Goal: Obtain resource: Download file/media

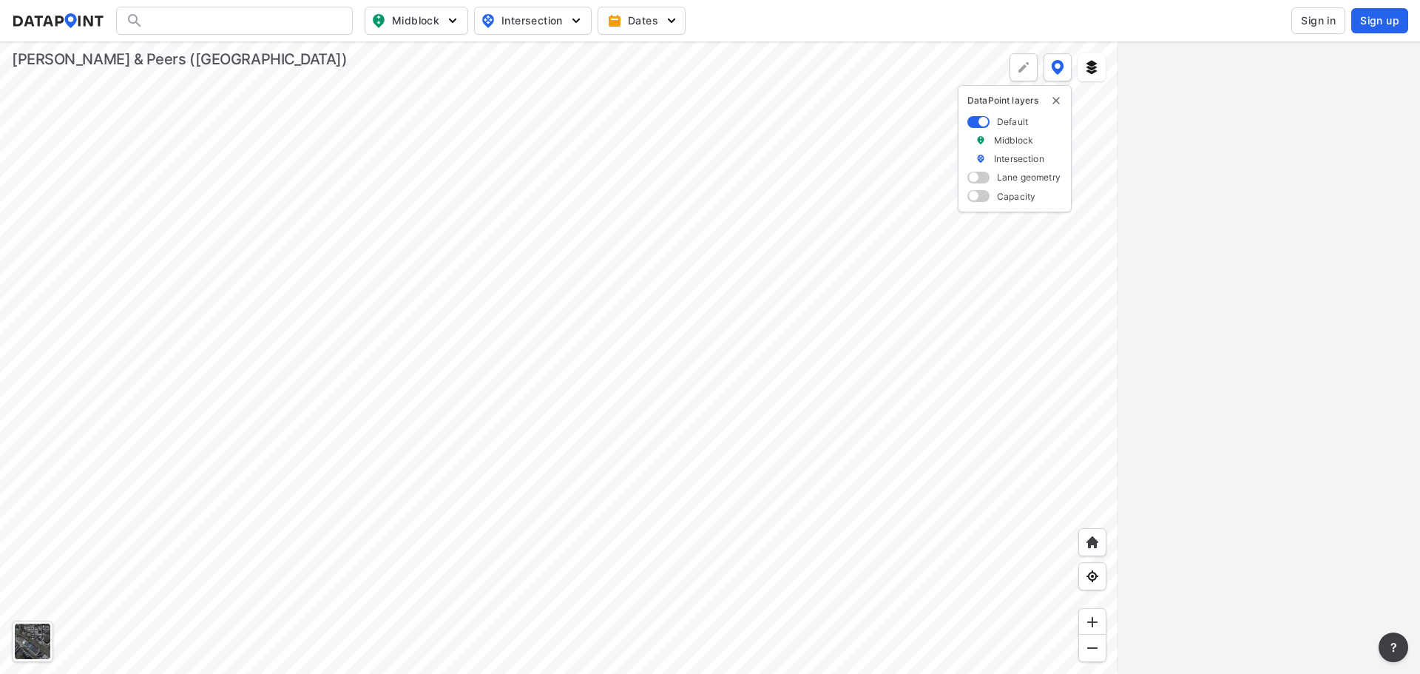
click at [1309, 20] on span "Sign in" at bounding box center [1318, 20] width 35 height 15
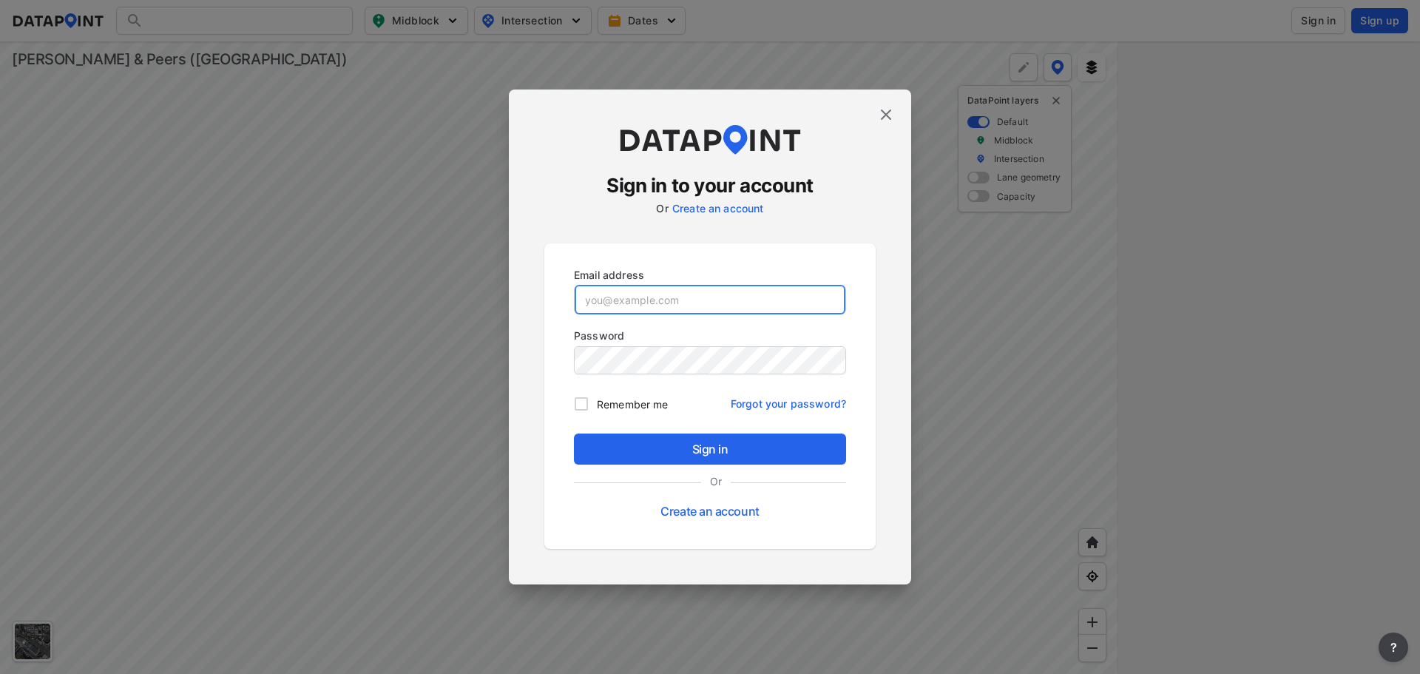
type input "[EMAIL_ADDRESS][DOMAIN_NAME]"
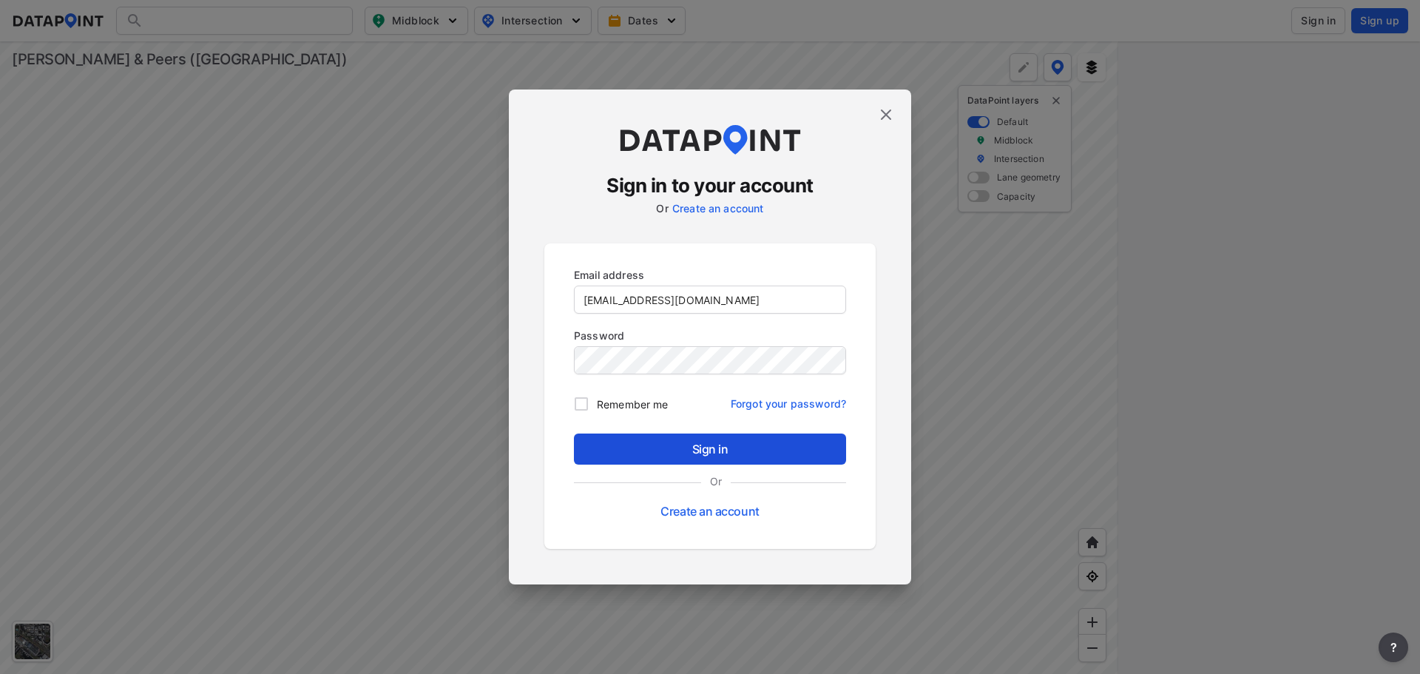
click at [717, 448] on span "Sign in" at bounding box center [710, 449] width 249 height 18
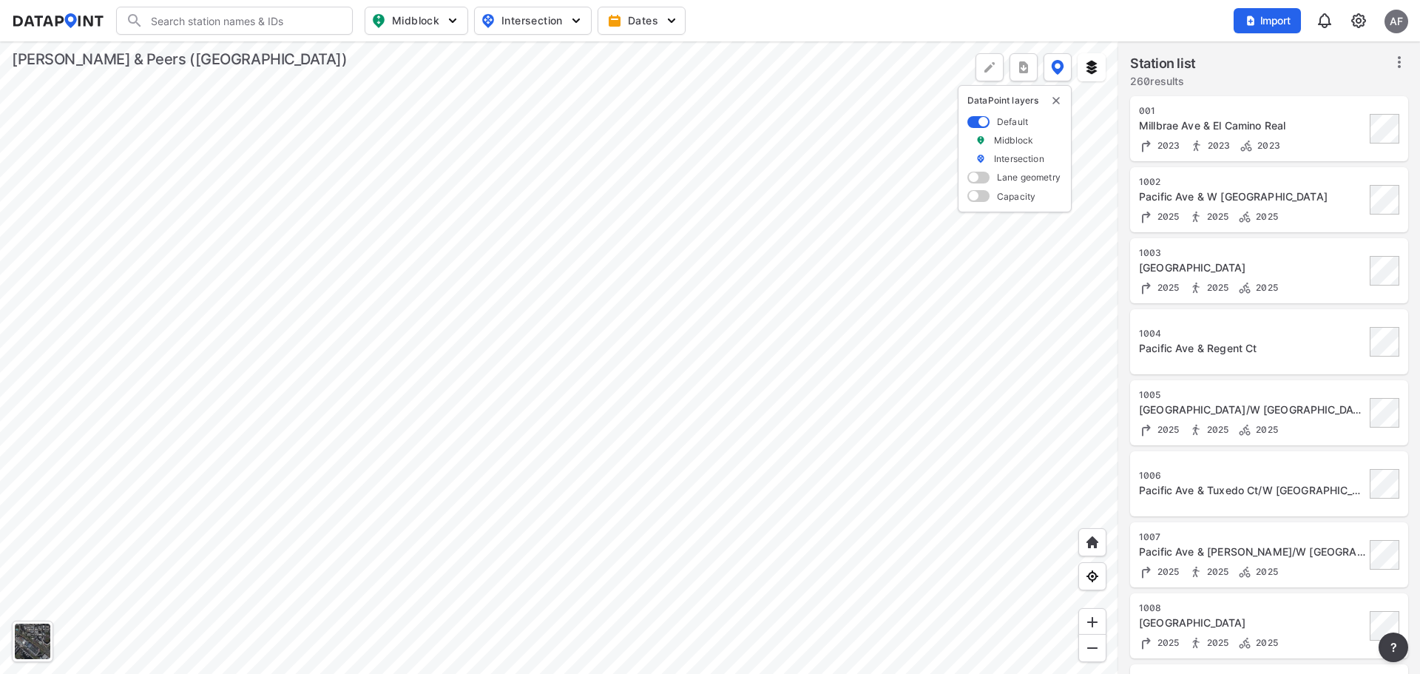
click at [447, 41] on div at bounding box center [559, 357] width 1119 height 633
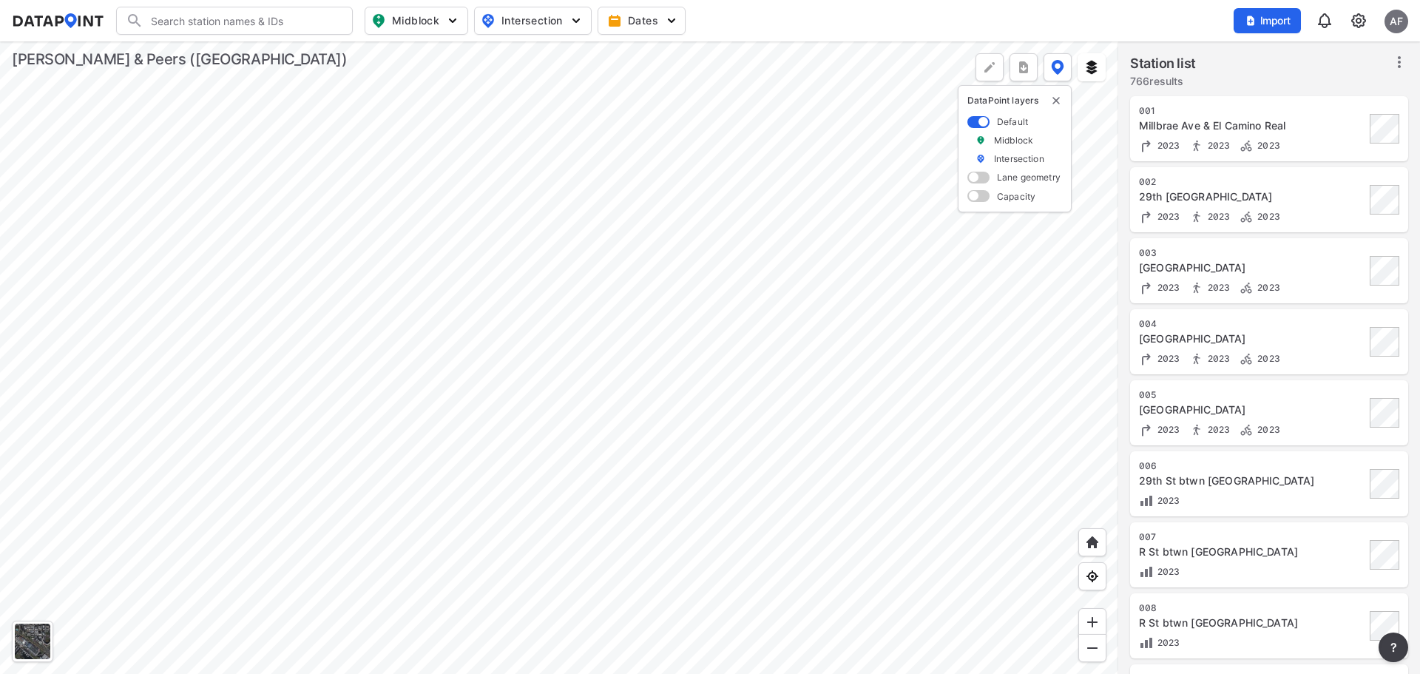
click at [649, 204] on div at bounding box center [559, 357] width 1119 height 633
click at [734, 412] on div at bounding box center [559, 357] width 1119 height 633
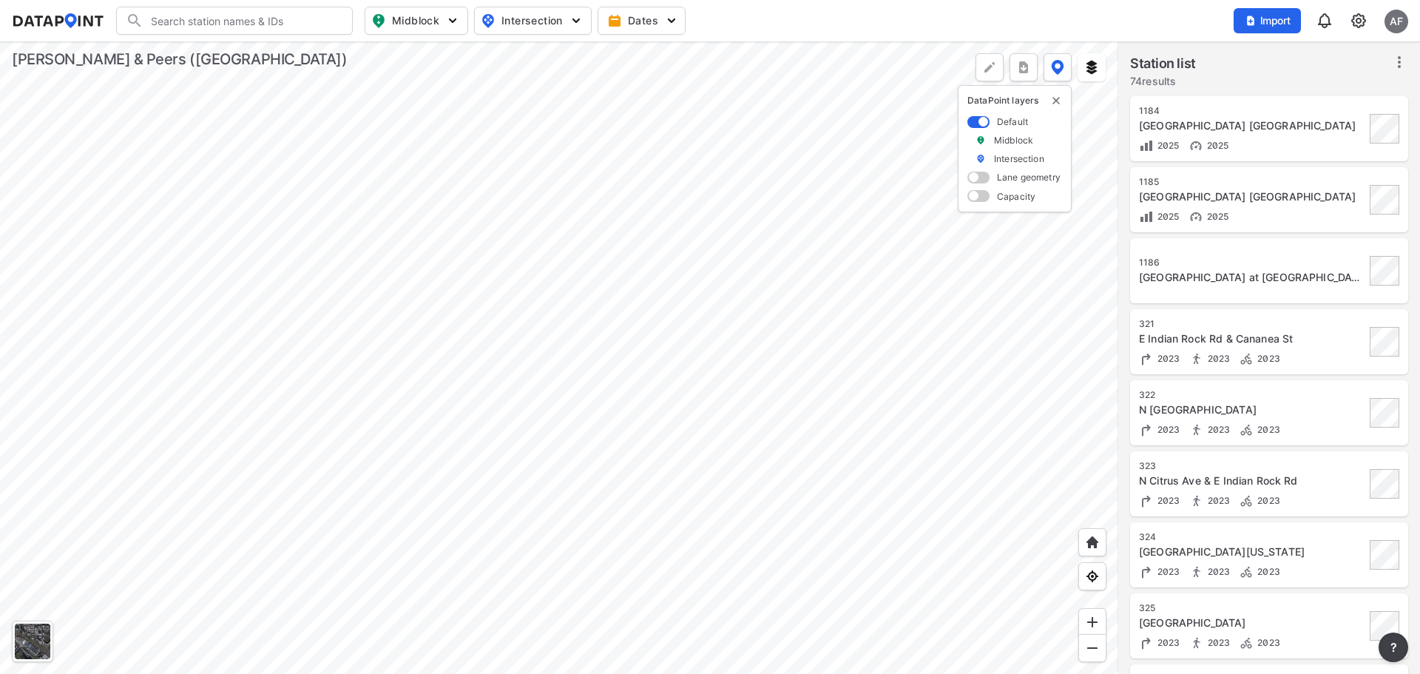
click at [747, 402] on div at bounding box center [559, 357] width 1119 height 633
click at [922, 537] on div at bounding box center [559, 357] width 1119 height 633
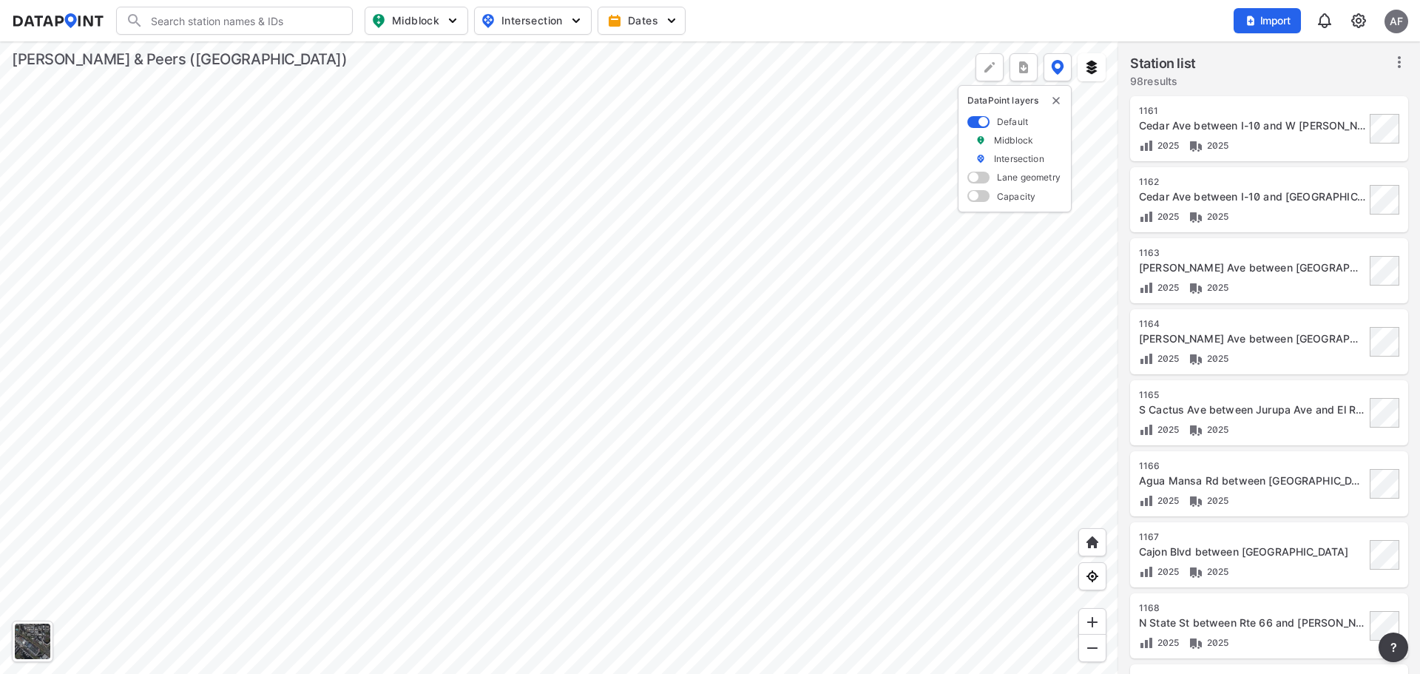
click at [837, 203] on div at bounding box center [559, 357] width 1119 height 633
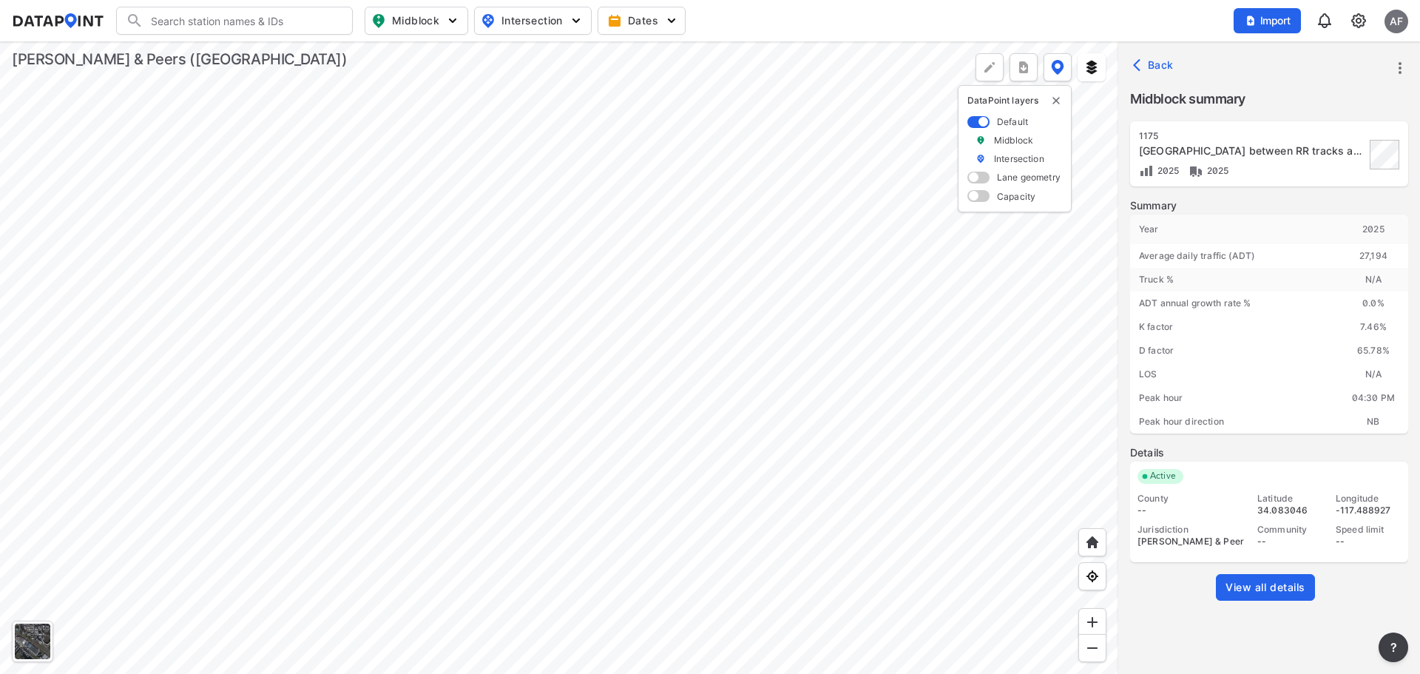
click at [1285, 590] on span "View all details" at bounding box center [1266, 587] width 80 height 15
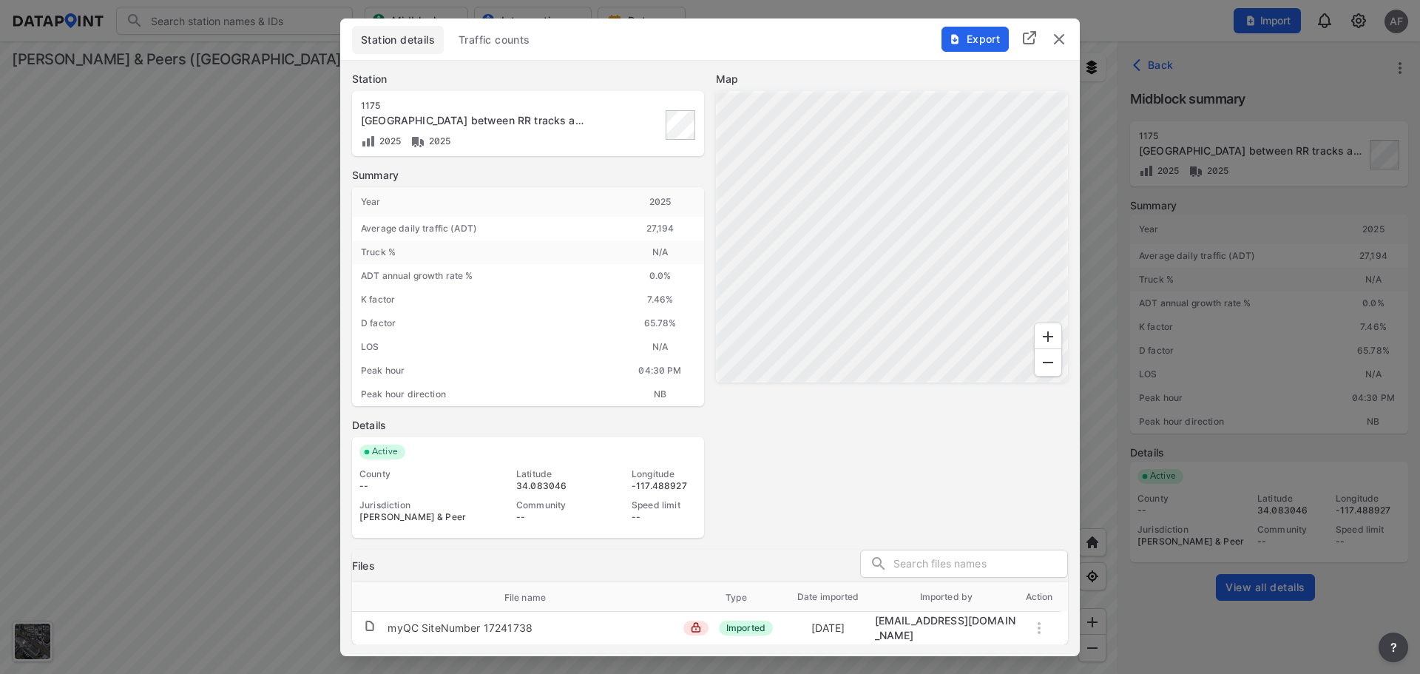
click at [481, 39] on span "Traffic counts" at bounding box center [495, 40] width 72 height 15
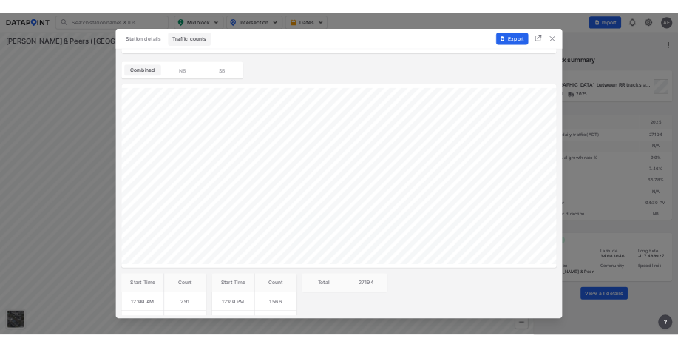
scroll to position [151, 0]
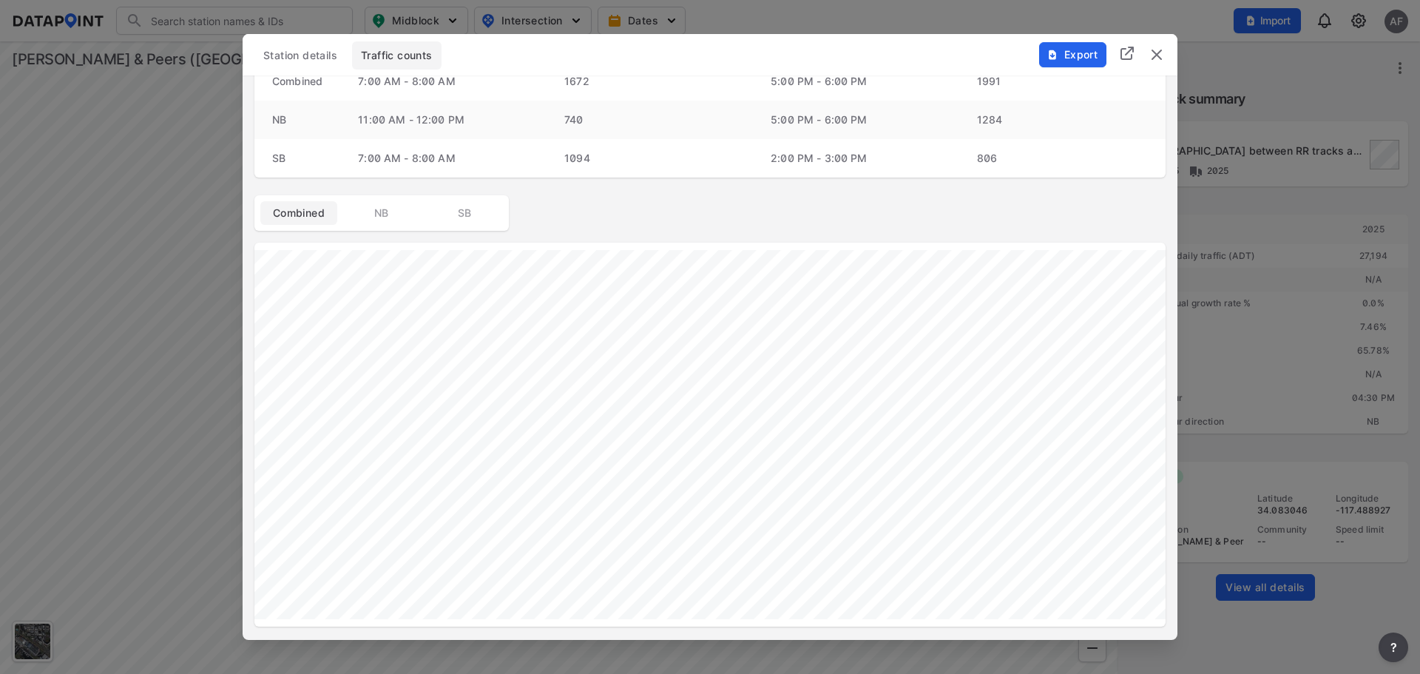
click at [1059, 58] on span "Export" at bounding box center [1073, 54] width 50 height 15
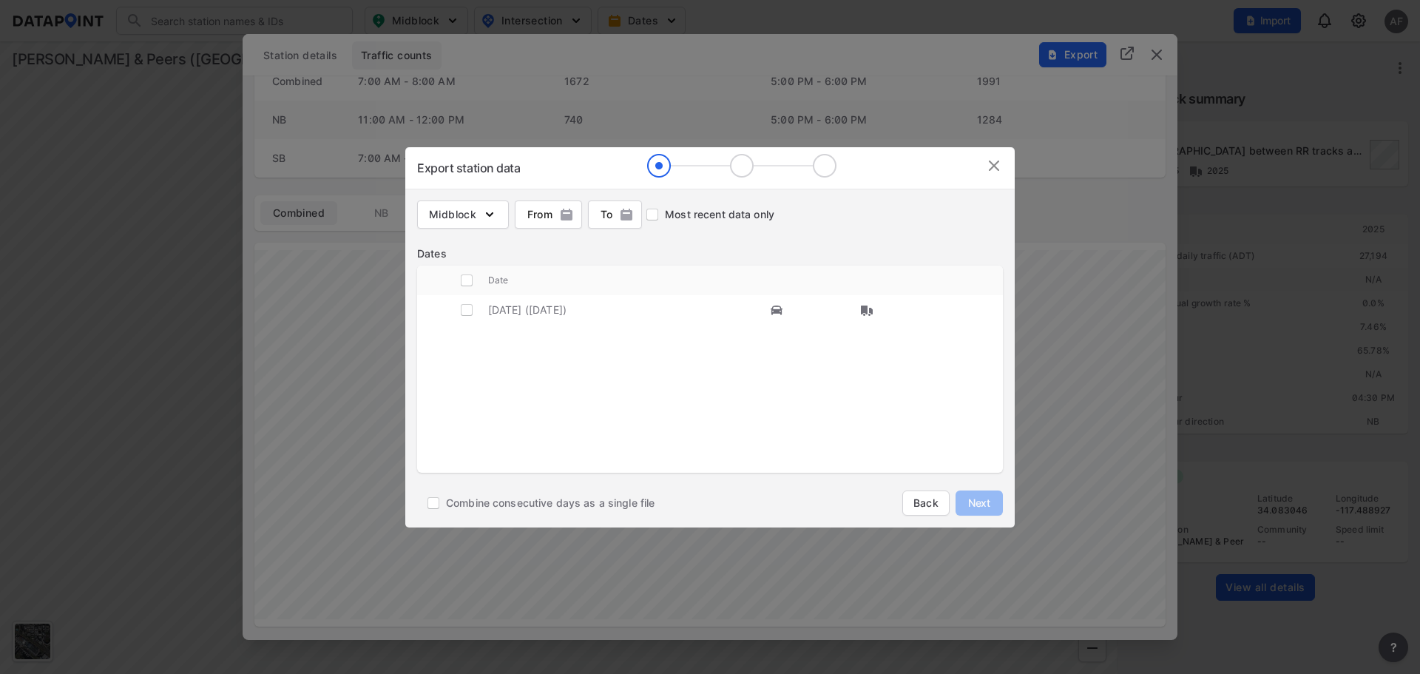
click at [993, 168] on img at bounding box center [994, 166] width 18 height 18
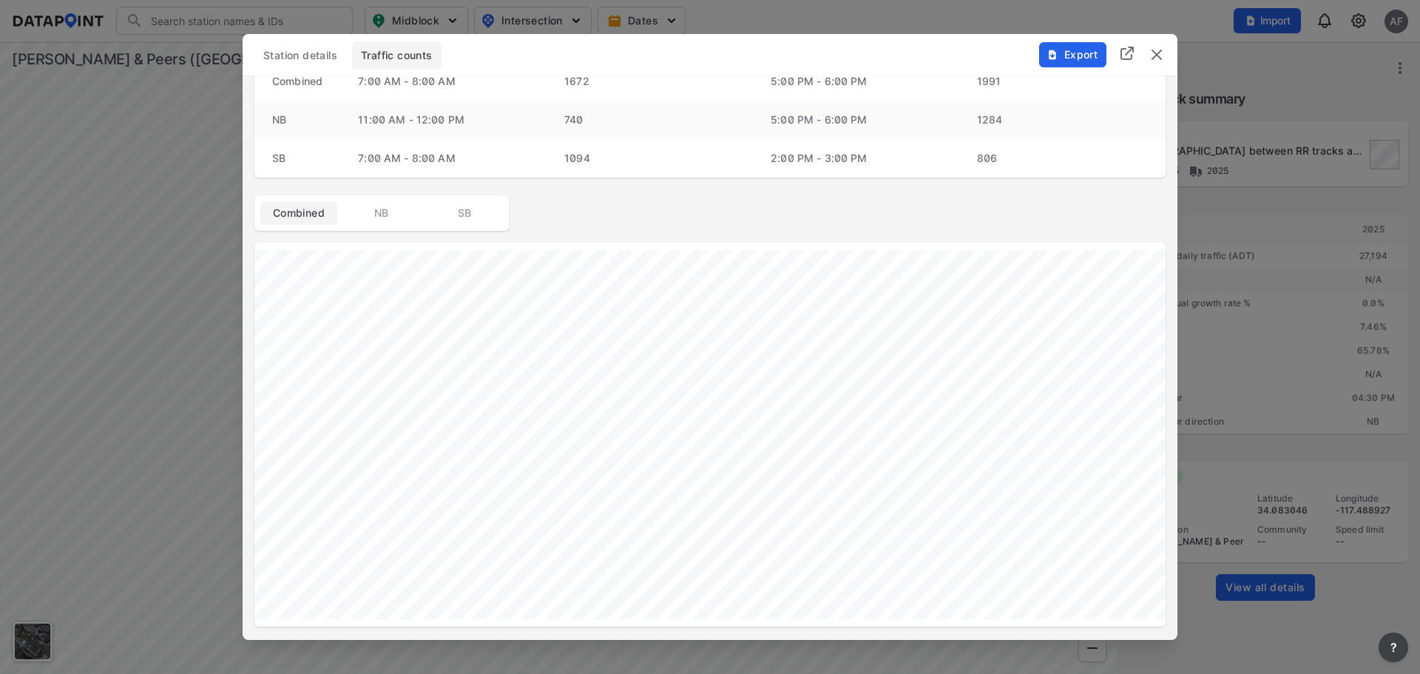
click at [1156, 53] on img "delete" at bounding box center [1157, 55] width 18 height 18
